Goal: Information Seeking & Learning: Learn about a topic

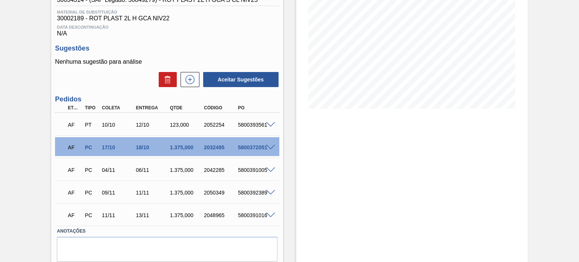
scroll to position [113, 0]
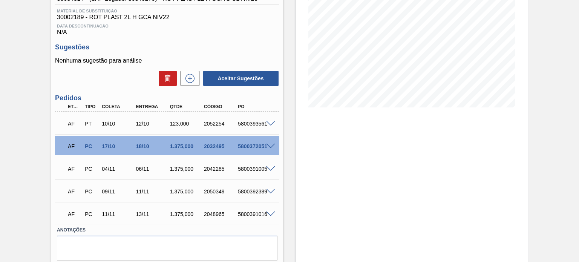
click at [270, 193] on span at bounding box center [270, 192] width 9 height 6
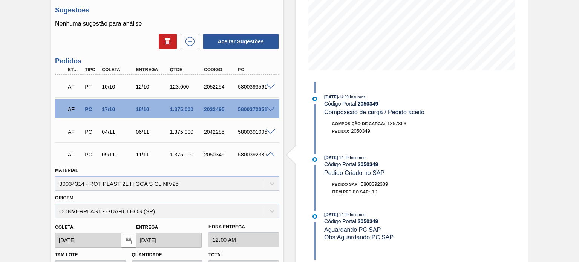
scroll to position [188, 0]
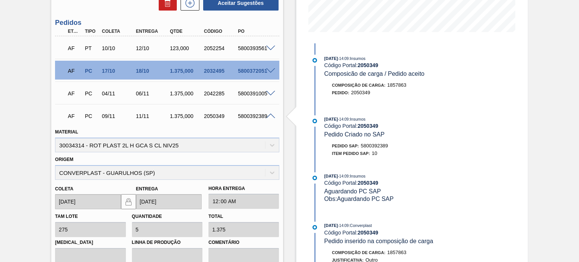
click at [270, 95] on span at bounding box center [270, 94] width 9 height 6
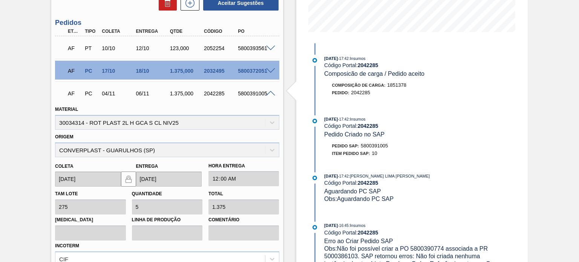
click at [268, 70] on span at bounding box center [270, 71] width 9 height 6
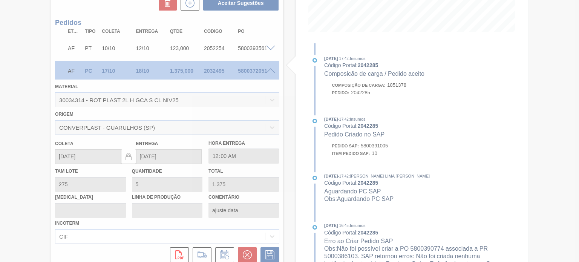
click at [267, 73] on div at bounding box center [289, 131] width 579 height 262
click at [268, 72] on div at bounding box center [289, 131] width 579 height 262
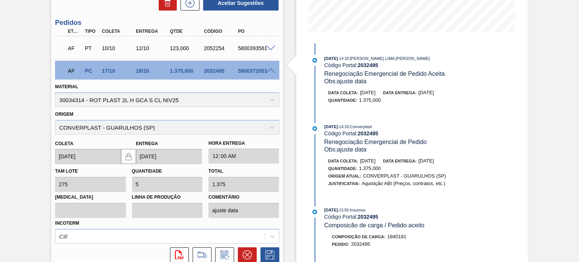
click at [269, 73] on span at bounding box center [270, 71] width 9 height 6
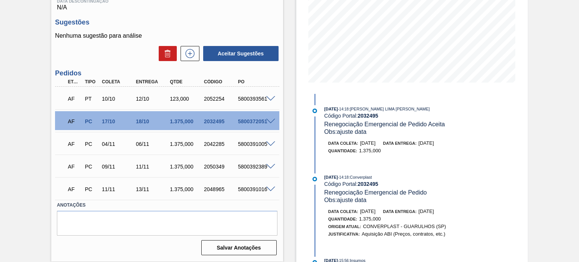
scroll to position [137, 0]
click at [267, 186] on div at bounding box center [271, 189] width 15 height 6
click at [270, 186] on div at bounding box center [271, 189] width 15 height 6
click at [271, 187] on span at bounding box center [270, 190] width 9 height 6
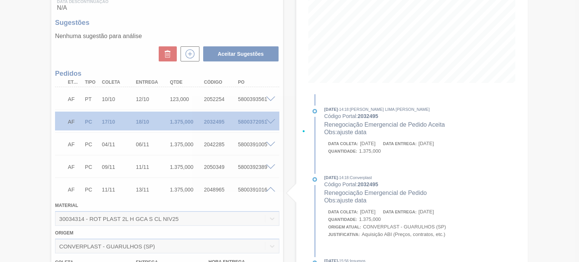
scroll to position [188, 0]
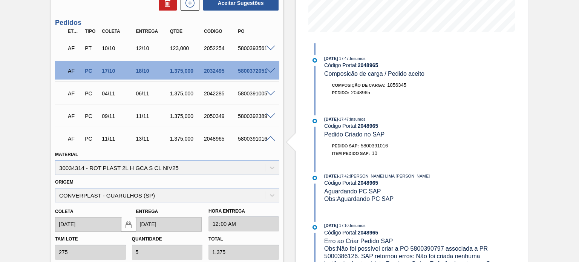
click at [267, 135] on div "AF PC 11/11 13/11 1.375,000 2048965 5800391016" at bounding box center [167, 137] width 224 height 19
click at [268, 138] on span at bounding box center [270, 139] width 9 height 6
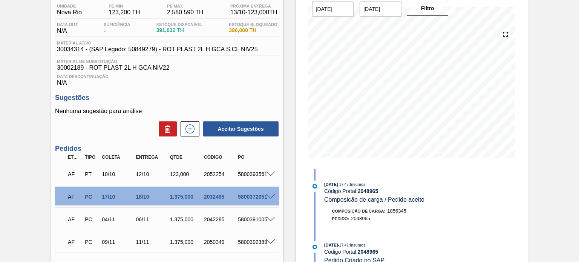
scroll to position [0, 0]
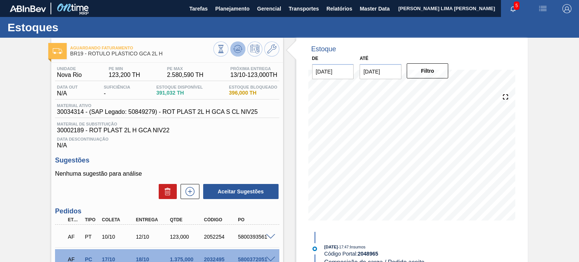
click at [234, 49] on icon at bounding box center [237, 48] width 9 height 9
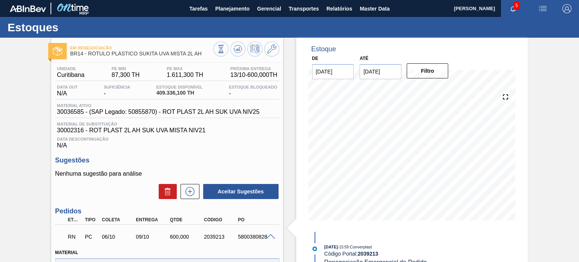
scroll to position [3, 0]
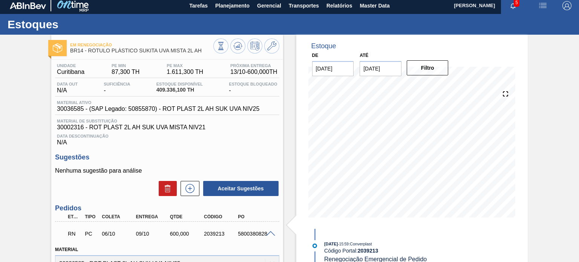
click at [214, 57] on div "Em Renegociação BR14 - RÓTULO PLÁSTICO SUKITA UVA MISTA 2L AH Unidade Curitiban…" at bounding box center [166, 262] width 231 height 454
click at [219, 50] on button at bounding box center [220, 45] width 15 height 15
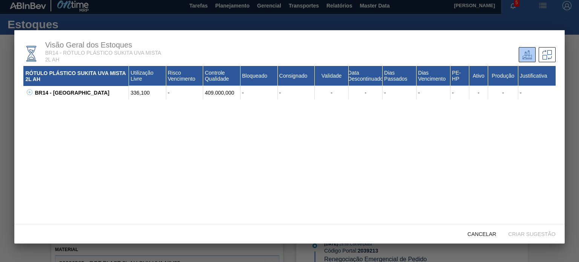
click at [32, 88] on div "BR14 - Curitibana 336,100 - 409.000,000 - - - - - - - - - - 30002316 - ROT PLAS…" at bounding box center [289, 93] width 532 height 14
click at [32, 92] on icon at bounding box center [30, 92] width 6 height 6
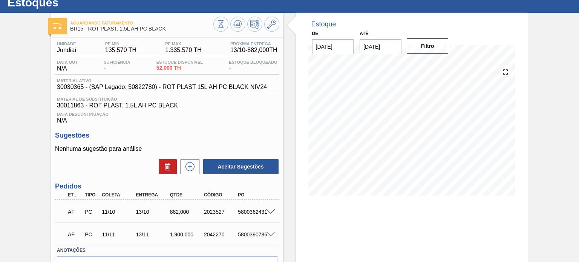
scroll to position [70, 0]
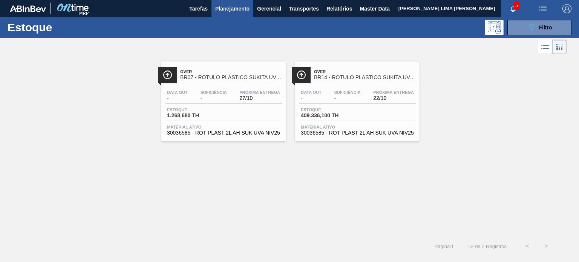
click at [357, 114] on div "Estoque 409.336,100 TH" at bounding box center [357, 114] width 117 height 14
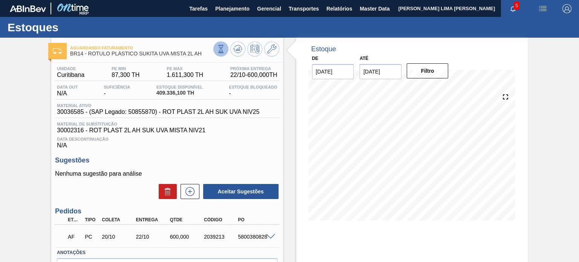
click at [217, 47] on icon at bounding box center [221, 49] width 8 height 8
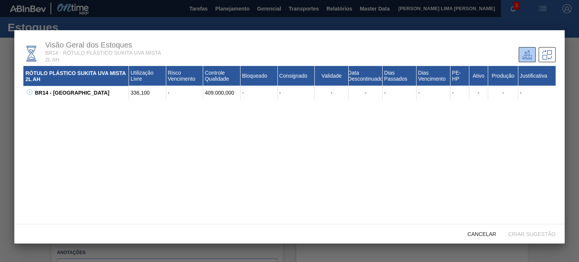
click at [27, 93] on icon at bounding box center [30, 92] width 6 height 6
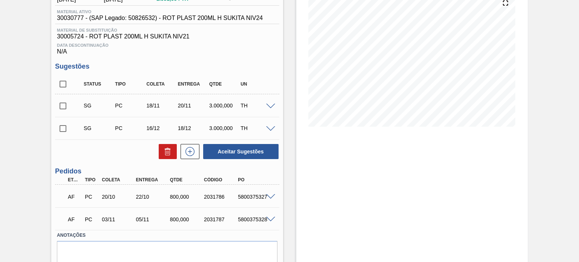
scroll to position [124, 0]
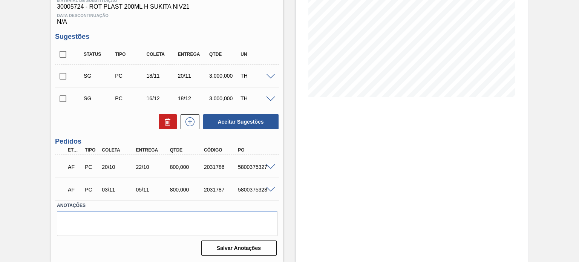
click at [267, 164] on span at bounding box center [270, 167] width 9 height 6
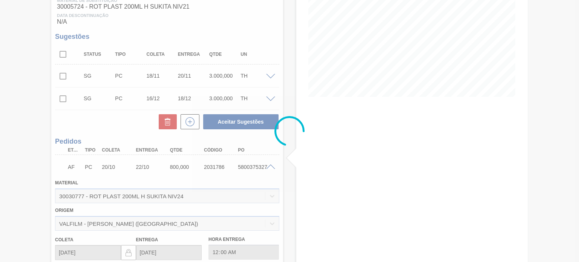
click at [267, 164] on div at bounding box center [289, 131] width 579 height 262
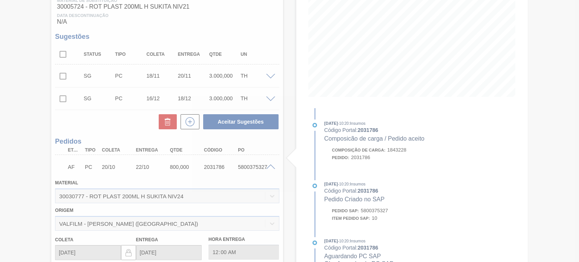
click at [269, 166] on div at bounding box center [289, 131] width 579 height 262
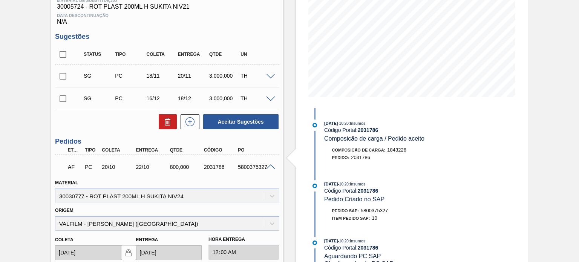
click at [272, 168] on span at bounding box center [270, 167] width 9 height 6
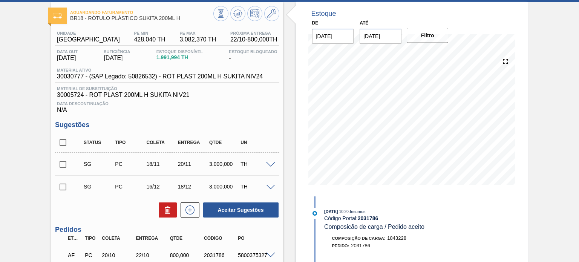
scroll to position [0, 0]
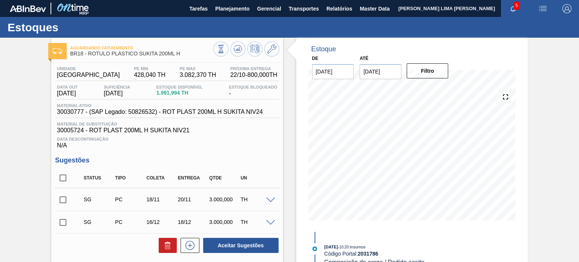
click at [225, 110] on span "30030777 - (SAP Legado: 50826532) - ROT PLAST 200ML H SUKITA NIV24" at bounding box center [160, 111] width 206 height 7
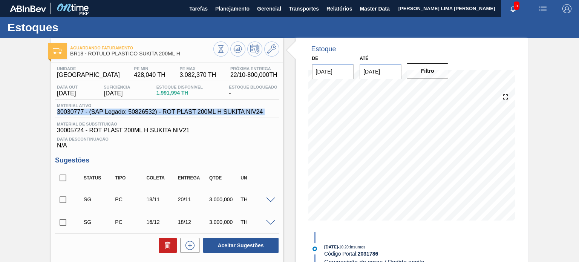
click at [225, 110] on span "30030777 - (SAP Legado: 50826532) - ROT PLAST 200ML H SUKITA NIV24" at bounding box center [160, 111] width 206 height 7
click at [273, 51] on icon at bounding box center [271, 48] width 9 height 9
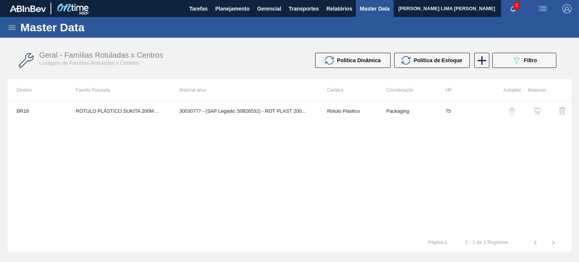
click at [535, 112] on img "button" at bounding box center [537, 111] width 8 height 8
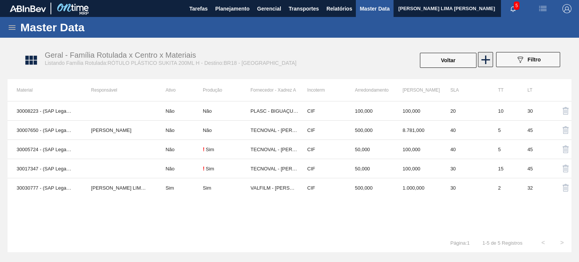
click at [488, 63] on icon at bounding box center [485, 59] width 15 height 15
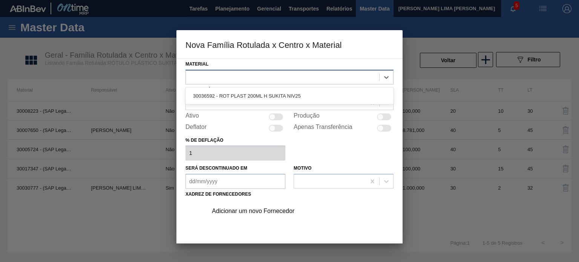
click at [285, 82] on div at bounding box center [289, 77] width 208 height 15
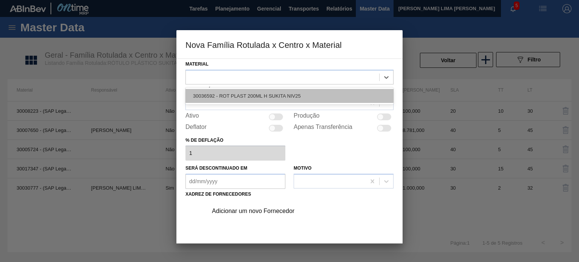
click at [285, 95] on div "30036592 - ROT PLAST 200ML H SUKITA NIV25" at bounding box center [289, 96] width 208 height 14
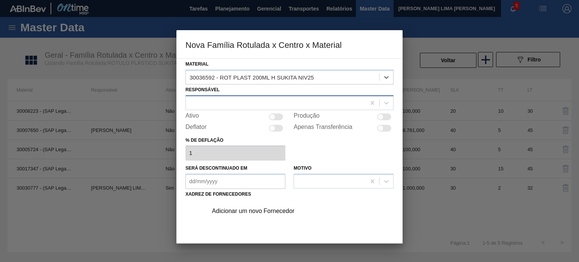
click at [240, 99] on div at bounding box center [276, 102] width 180 height 11
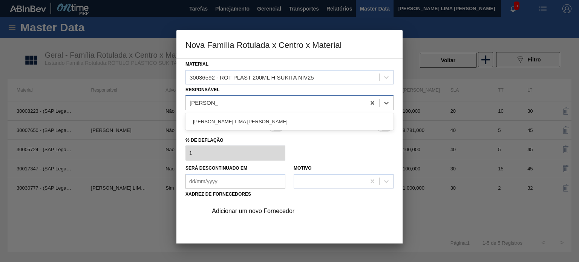
type input "matheus far"
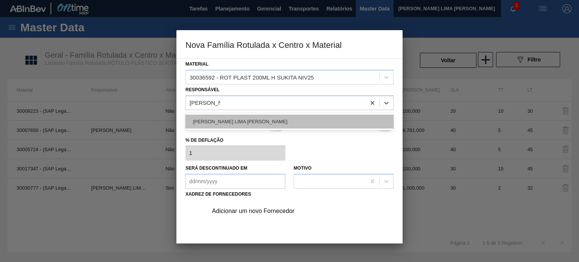
click at [231, 119] on div "[PERSON_NAME] LIMA [PERSON_NAME]" at bounding box center [289, 122] width 208 height 14
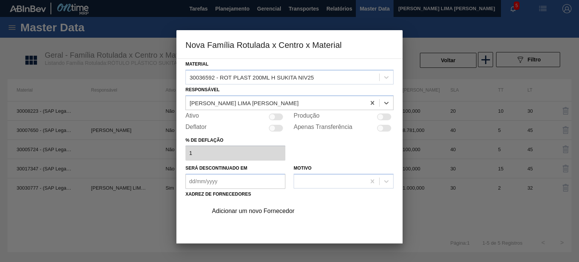
click at [386, 116] on div at bounding box center [384, 116] width 14 height 7
checkbox input "true"
click at [270, 213] on div "Adicionar um novo Fornecedor" at bounding box center [286, 211] width 148 height 7
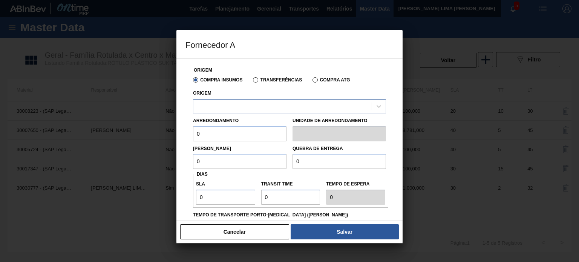
click at [262, 99] on div at bounding box center [289, 106] width 193 height 15
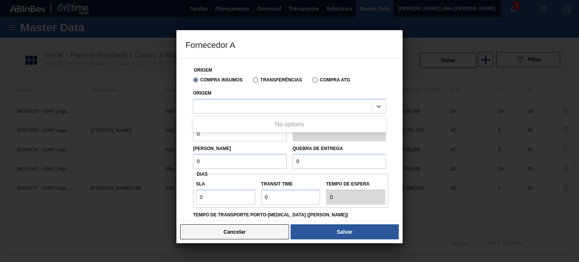
click at [243, 230] on button "Cancelar" at bounding box center [234, 231] width 109 height 15
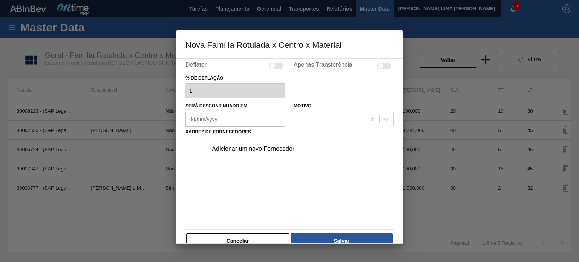
scroll to position [75, 0]
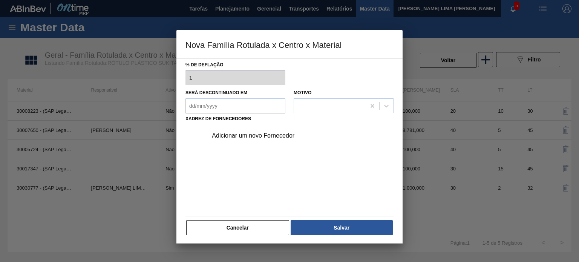
click at [270, 136] on div "Adicionar um novo Fornecedor" at bounding box center [286, 135] width 148 height 7
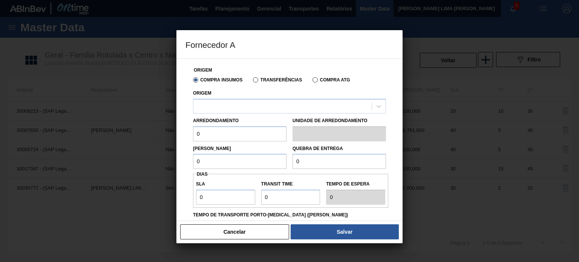
click at [264, 113] on div "Arredondamento 0 Unidade de arredondamento" at bounding box center [289, 127] width 199 height 28
click at [262, 108] on div at bounding box center [282, 106] width 178 height 11
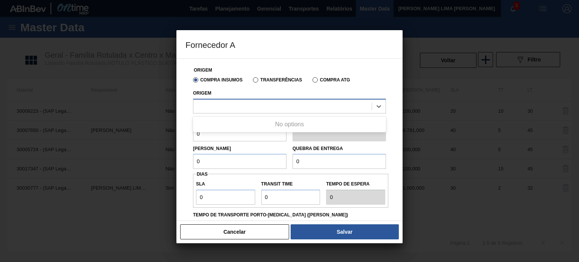
click at [262, 108] on div at bounding box center [282, 106] width 178 height 11
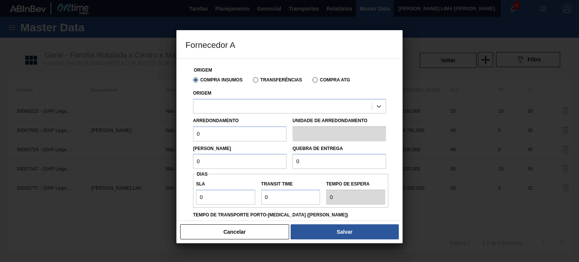
click at [240, 229] on button "Cancelar" at bounding box center [234, 231] width 109 height 15
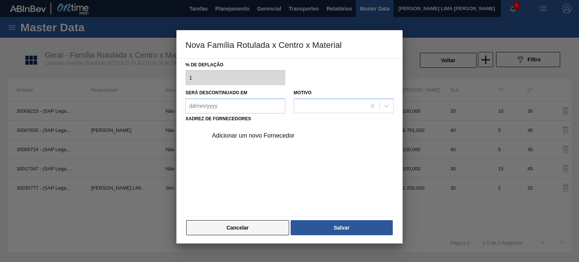
click at [270, 225] on button "Cancelar" at bounding box center [237, 227] width 103 height 15
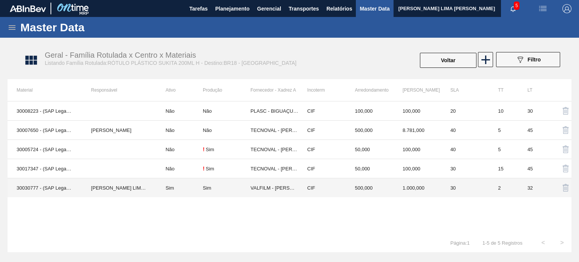
click at [170, 186] on td "Sim" at bounding box center [179, 187] width 46 height 19
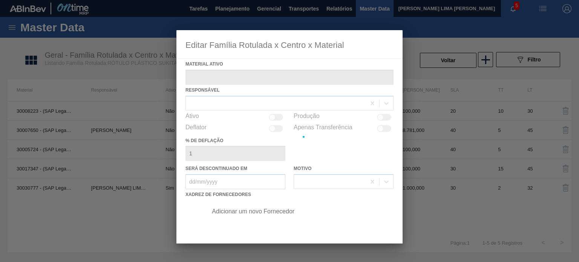
type ativo "30030777 - (SAP Legado: 50826532) - ROT PLAST 200ML H SUKITA NIV24"
checkbox input "true"
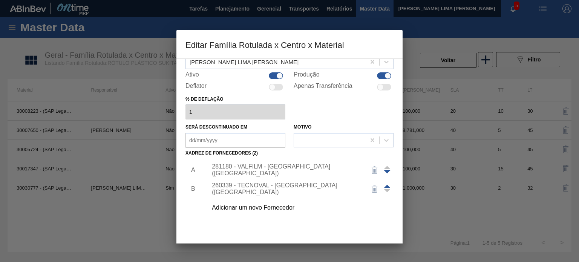
scroll to position [77, 0]
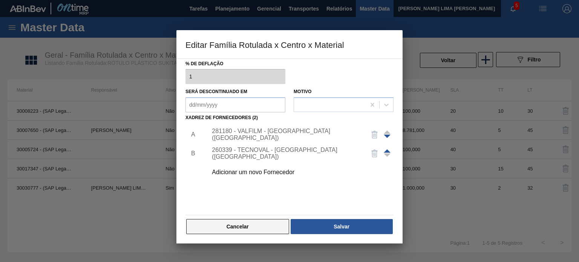
click at [274, 226] on button "Cancelar" at bounding box center [237, 226] width 103 height 15
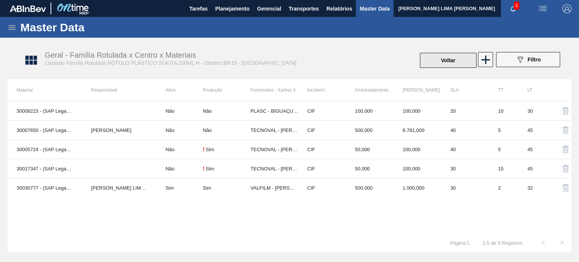
click at [422, 58] on button "Voltar" at bounding box center [448, 60] width 57 height 15
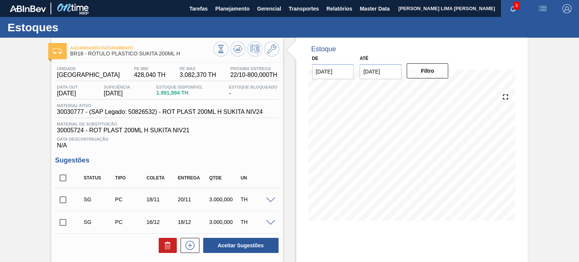
click at [195, 112] on span "30030777 - (SAP Legado: 50826532) - ROT PLAST 200ML H SUKITA NIV24" at bounding box center [160, 111] width 206 height 7
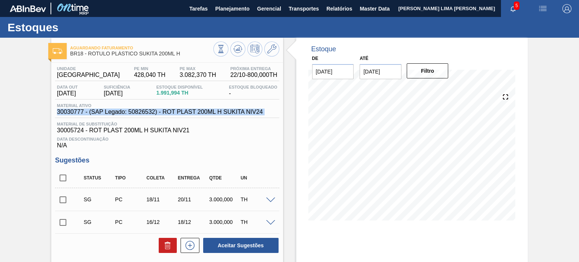
click at [195, 112] on span "30030777 - (SAP Legado: 50826532) - ROT PLAST 200ML H SUKITA NIV24" at bounding box center [160, 111] width 206 height 7
click at [238, 55] on button at bounding box center [237, 48] width 15 height 15
click at [205, 115] on span "30030777 - (SAP Legado: 50826532) - ROT PLAST 200ML H SUKITA NIV24" at bounding box center [160, 111] width 206 height 7
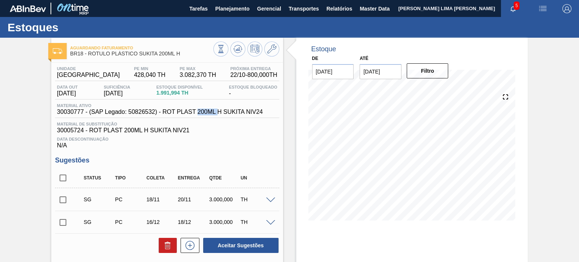
click at [205, 115] on span "30030777 - (SAP Legado: 50826532) - ROT PLAST 200ML H SUKITA NIV24" at bounding box center [160, 111] width 206 height 7
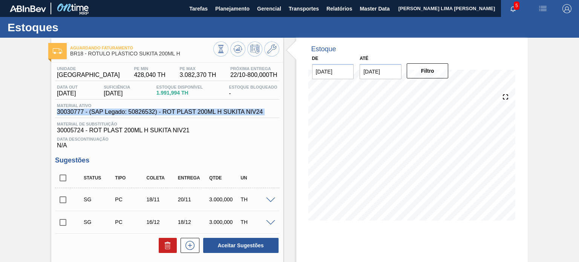
click at [205, 115] on span "30030777 - (SAP Legado: 50826532) - ROT PLAST 200ML H SUKITA NIV24" at bounding box center [160, 111] width 206 height 7
click at [205, 114] on span "30030777 - (SAP Legado: 50826532) - ROT PLAST 200ML H SUKITA NIV24" at bounding box center [160, 111] width 206 height 7
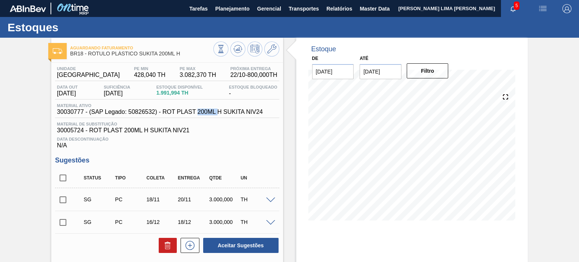
click at [205, 114] on span "30030777 - (SAP Legado: 50826532) - ROT PLAST 200ML H SUKITA NIV24" at bounding box center [160, 111] width 206 height 7
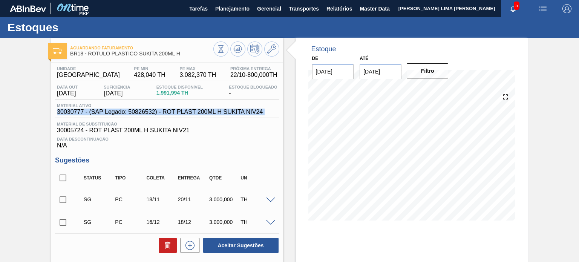
click at [205, 114] on span "30030777 - (SAP Legado: 50826532) - ROT PLAST 200ML H SUKITA NIV24" at bounding box center [160, 111] width 206 height 7
click at [204, 114] on span "30030777 - (SAP Legado: 50826532) - ROT PLAST 200ML H SUKITA NIV24" at bounding box center [160, 111] width 206 height 7
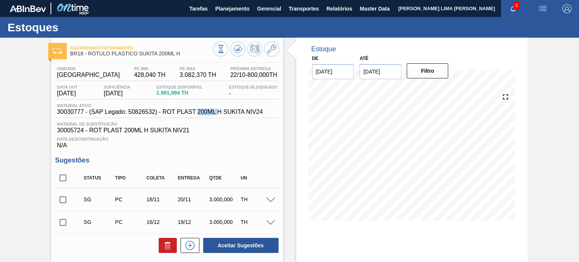
click at [204, 114] on span "30030777 - (SAP Legado: 50826532) - ROT PLAST 200ML H SUKITA NIV24" at bounding box center [160, 111] width 206 height 7
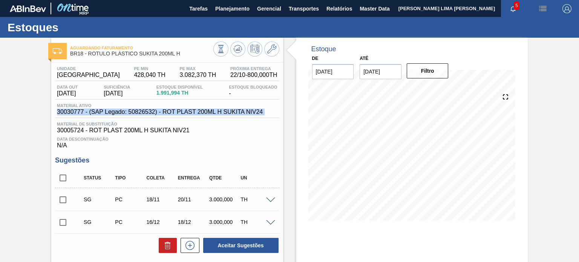
click at [204, 114] on span "30030777 - (SAP Legado: 50826532) - ROT PLAST 200ML H SUKITA NIV24" at bounding box center [160, 111] width 206 height 7
click at [20, 117] on div "Aguardando Faturamento BR18 - RÓTULO PLÁSTICO SUKITA 200ML H Unidade Pernambuco…" at bounding box center [289, 212] width 579 height 348
click at [4, 110] on div "Aguardando Faturamento BR18 - RÓTULO PLÁSTICO SUKITA 200ML H Unidade Pernambuco…" at bounding box center [289, 212] width 579 height 348
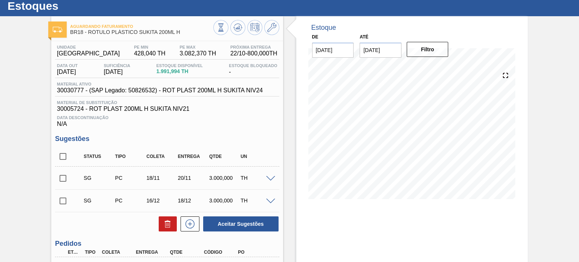
scroll to position [11, 0]
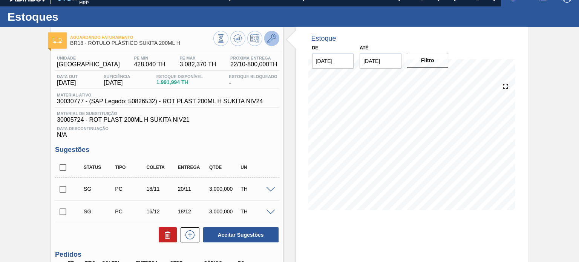
click at [273, 40] on icon at bounding box center [271, 38] width 9 height 9
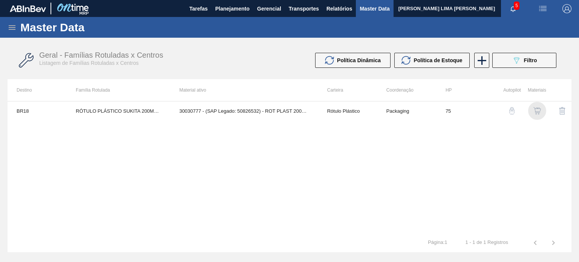
click at [536, 110] on img "button" at bounding box center [537, 111] width 8 height 8
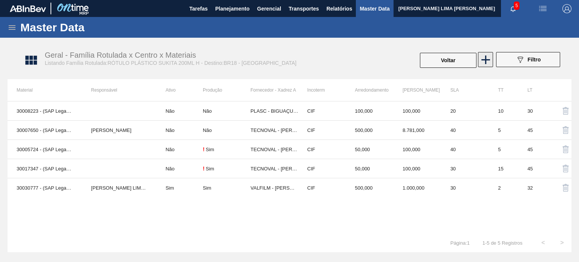
click at [484, 58] on icon at bounding box center [485, 59] width 15 height 15
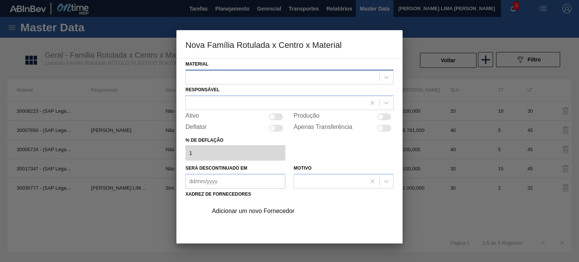
click at [242, 75] on div at bounding box center [282, 77] width 193 height 11
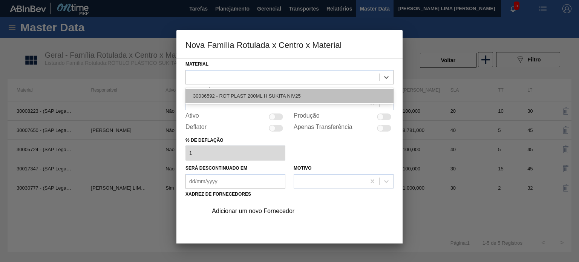
click at [234, 101] on div "30036592 - ROT PLAST 200ML H SUKITA NIV25" at bounding box center [289, 96] width 208 height 14
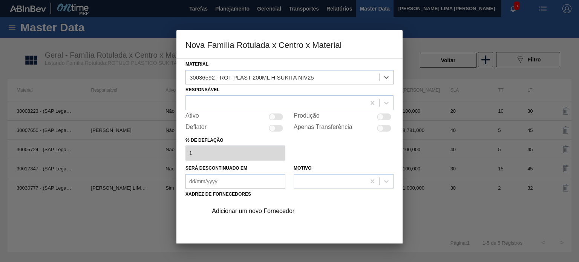
click at [249, 208] on div "Adicionar um novo Fornecedor" at bounding box center [286, 211] width 148 height 7
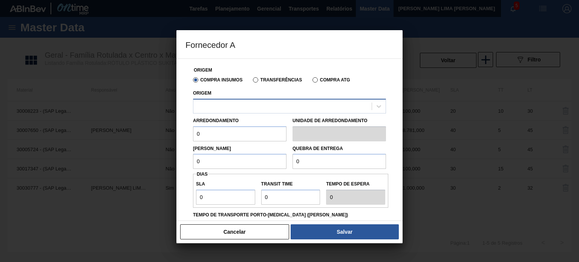
click at [247, 108] on div at bounding box center [282, 106] width 178 height 11
click at [246, 238] on button "Cancelar" at bounding box center [234, 231] width 109 height 15
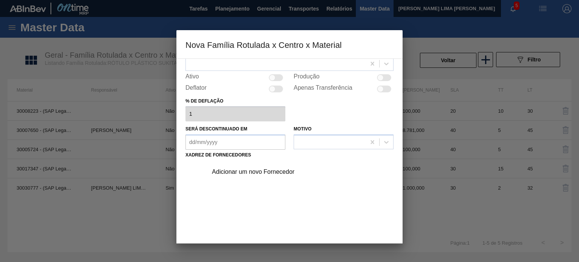
scroll to position [76, 0]
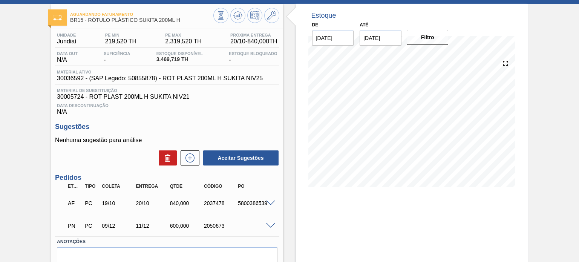
scroll to position [70, 0]
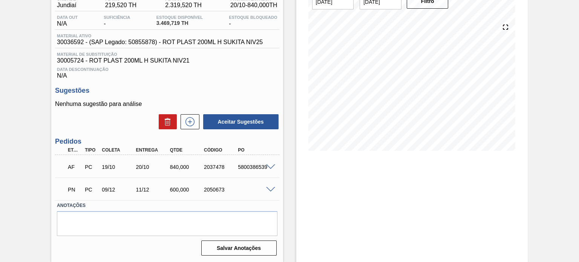
click at [269, 189] on span at bounding box center [270, 190] width 9 height 6
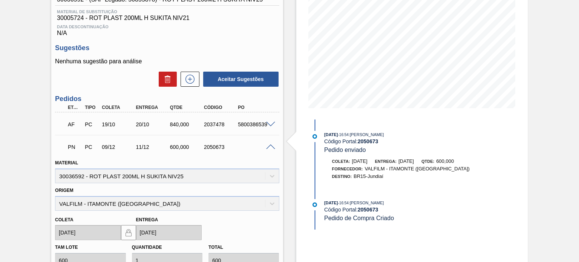
scroll to position [113, 0]
click at [268, 124] on span at bounding box center [270, 124] width 9 height 6
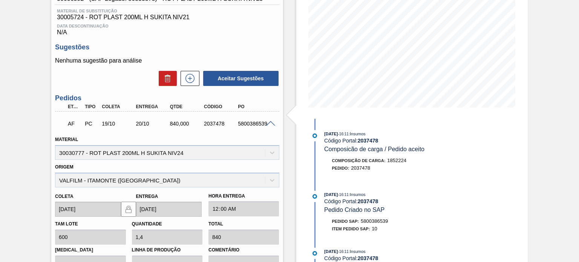
scroll to position [0, 0]
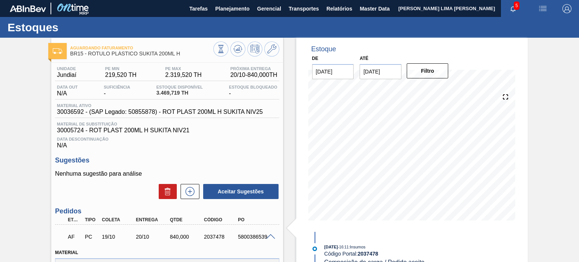
click at [240, 17] on div "Estoques" at bounding box center [289, 27] width 579 height 21
click at [223, 14] on button "Planejamento" at bounding box center [232, 8] width 42 height 17
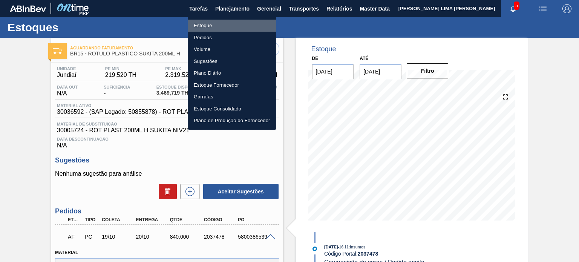
click at [214, 21] on li "Estoque" at bounding box center [232, 26] width 89 height 12
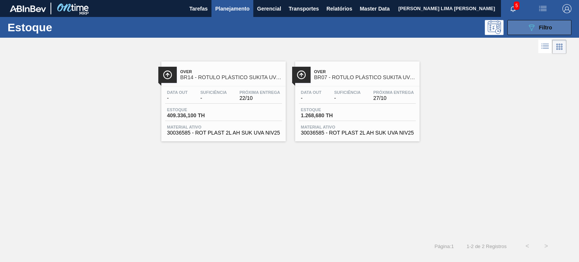
click at [556, 22] on button "089F7B8B-B2A5-4AFE-B5C0-19BA573D28AC Filtro" at bounding box center [539, 27] width 64 height 15
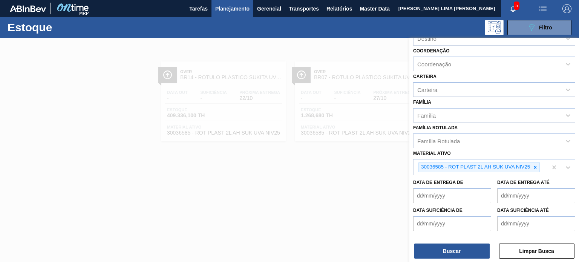
scroll to position [75, 0]
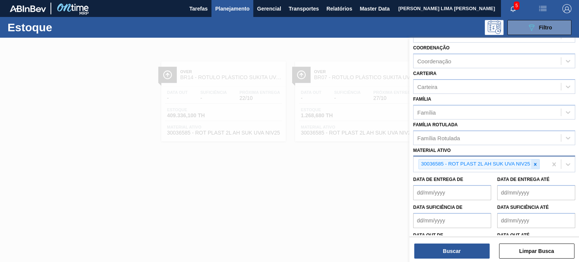
drag, startPoint x: 535, startPoint y: 168, endPoint x: 536, endPoint y: 162, distance: 5.5
click at [535, 167] on div "30036585 - ROT PLAST 2L AH SUK UVA NIV25" at bounding box center [480, 163] width 134 height 15
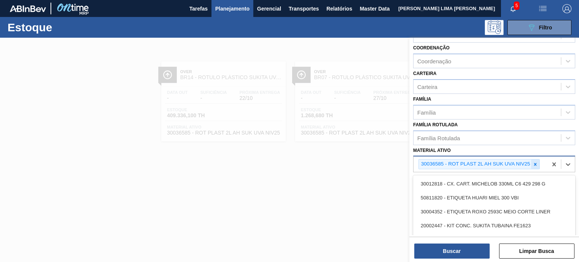
click at [536, 162] on icon at bounding box center [534, 164] width 5 height 5
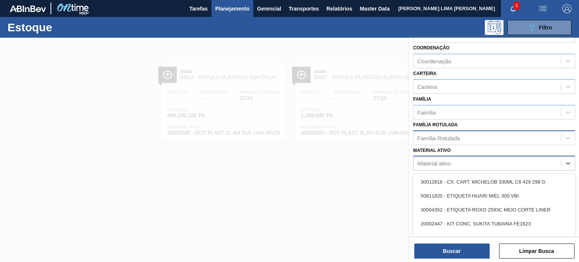
click at [485, 142] on div "Família Rotulada" at bounding box center [494, 137] width 162 height 15
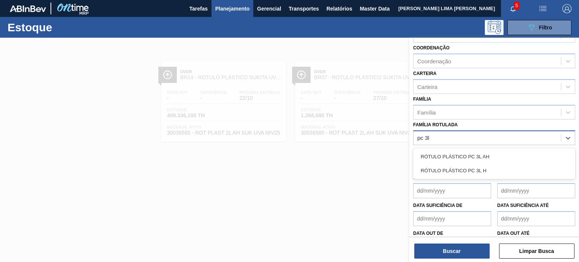
type Rotulada "pc 3l h"
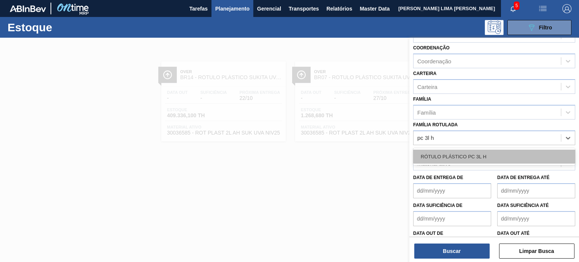
click at [486, 157] on div "RÓTULO PLÁSTICO PC 3L H" at bounding box center [494, 157] width 162 height 14
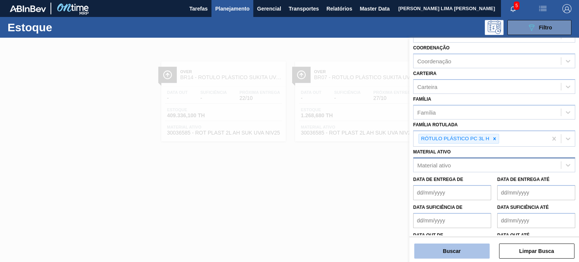
click at [458, 245] on button "Buscar" at bounding box center [451, 250] width 75 height 15
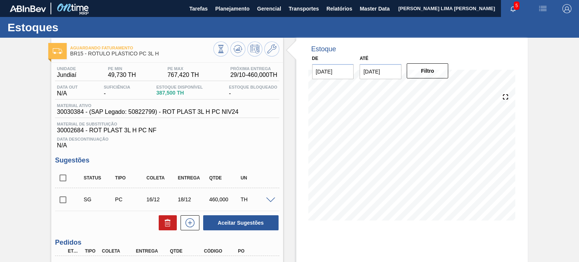
click at [228, 126] on div "Material de Substituição 30002684 - ROT PLAST 3L H PC NF" at bounding box center [167, 128] width 224 height 12
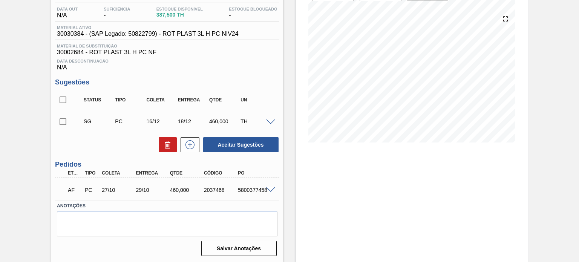
scroll to position [78, 0]
click at [271, 187] on span at bounding box center [270, 190] width 9 height 6
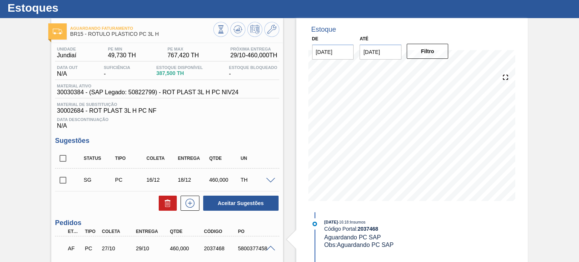
scroll to position [0, 0]
